Goal: Use online tool/utility

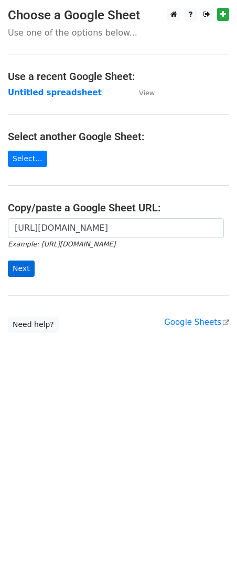
scroll to position [0, 221]
type input "[URL][DOMAIN_NAME]"
click at [15, 264] on input "Next" at bounding box center [21, 269] width 27 height 16
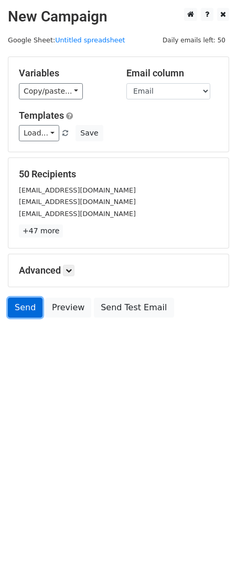
click at [18, 309] on link "Send" at bounding box center [25, 308] width 35 height 20
